Goal: Check status: Check status

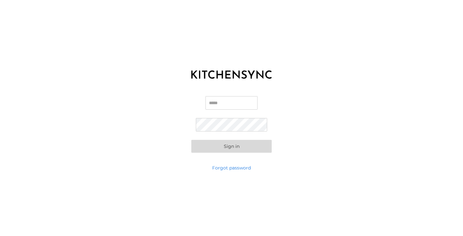
type input "**********"
click at [232, 146] on button "Sign in" at bounding box center [231, 146] width 80 height 13
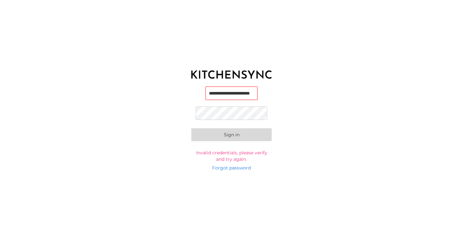
click at [232, 135] on button "Sign in" at bounding box center [231, 134] width 80 height 13
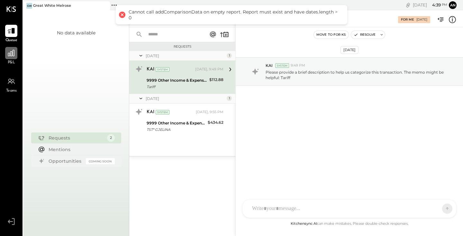
click at [10, 57] on icon at bounding box center [11, 53] width 8 height 8
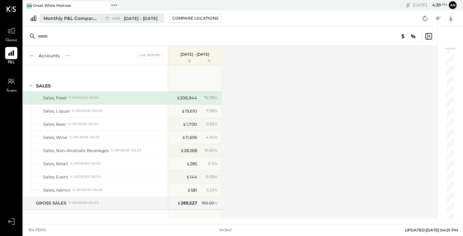
click at [111, 21] on div "M09 [DATE] - [DATE]" at bounding box center [130, 18] width 59 height 8
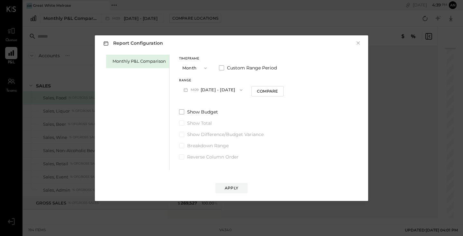
click at [223, 89] on button "M09 [DATE] - [DATE]" at bounding box center [213, 90] width 68 height 12
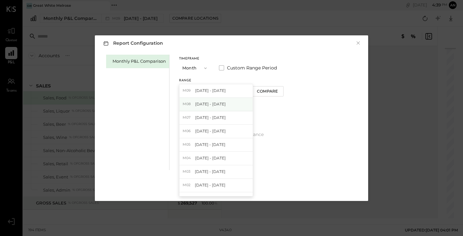
click at [218, 104] on span "[DATE] - [DATE]" at bounding box center [210, 103] width 31 height 5
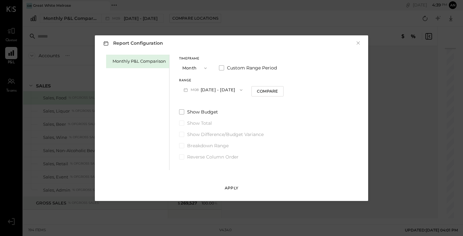
click at [236, 187] on div "Apply" at bounding box center [232, 187] width 14 height 5
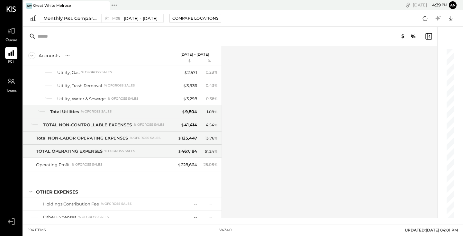
scroll to position [1783, 0]
